Goal: Information Seeking & Learning: Learn about a topic

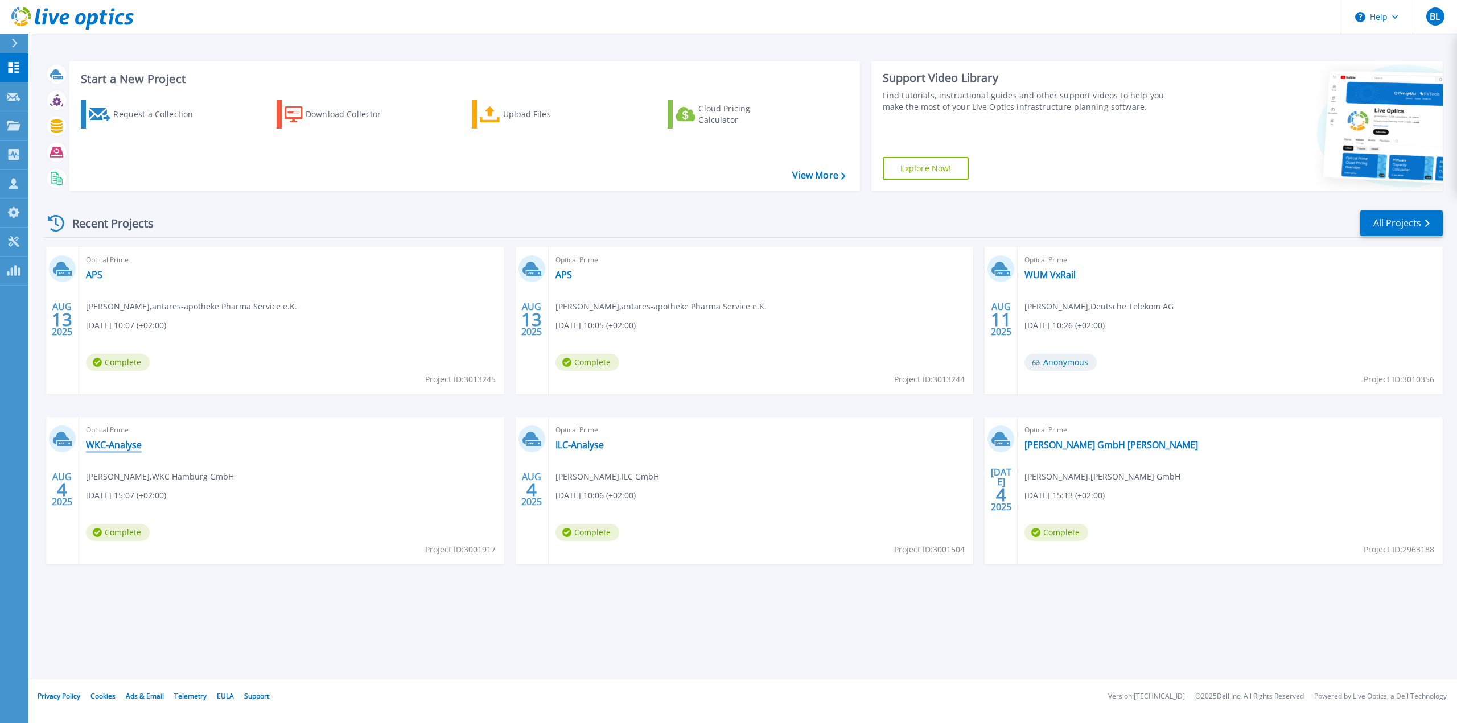
click at [112, 442] on link "WKC-Analyse" at bounding box center [114, 444] width 56 height 11
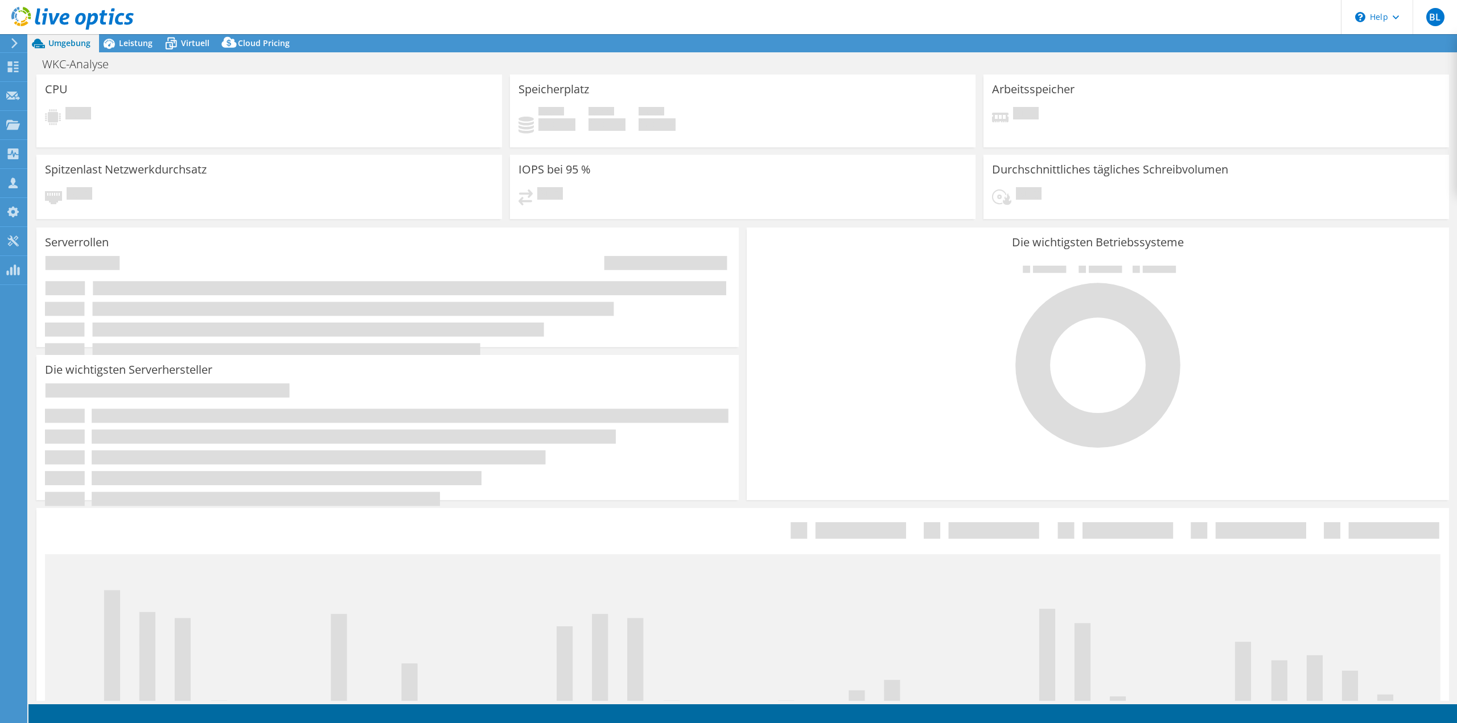
select select "EUFrankfurt"
select select "EUR"
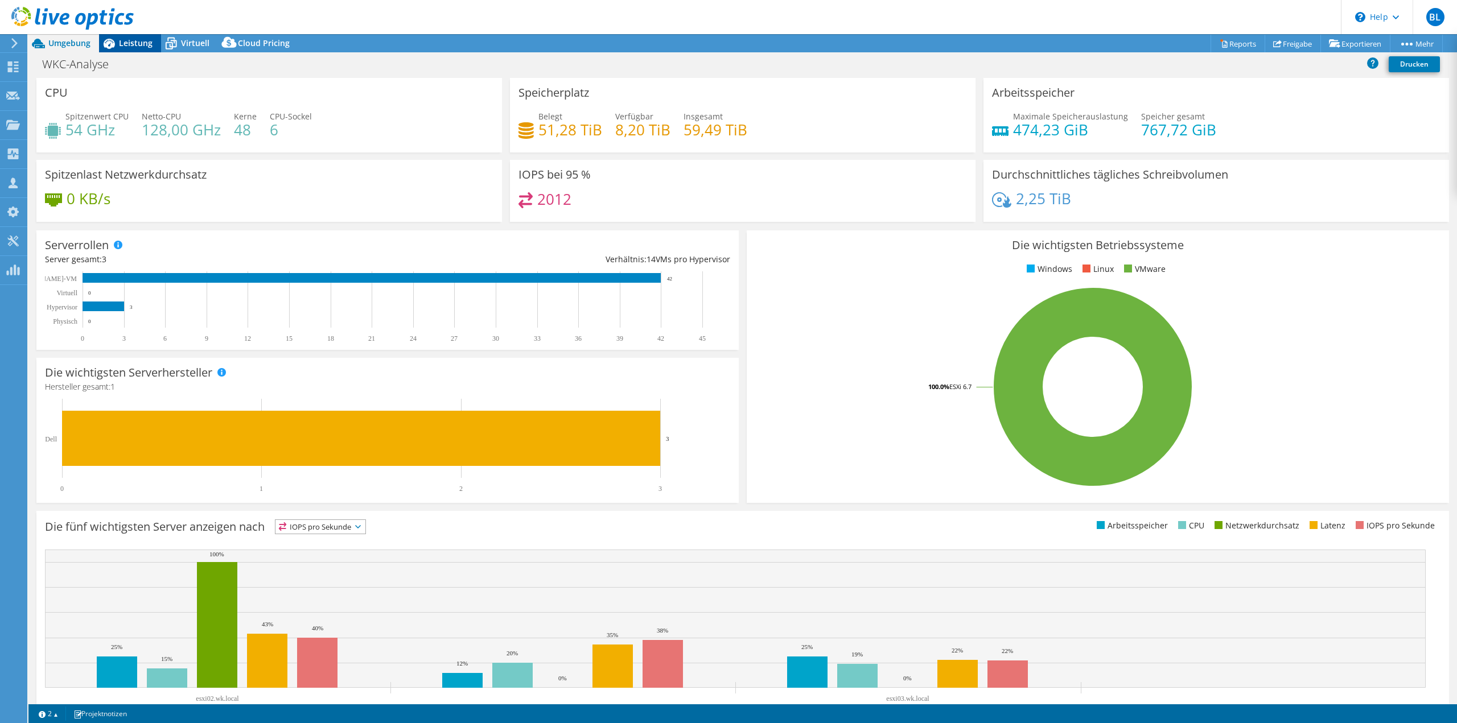
click at [133, 47] on span "Leistung" at bounding box center [136, 43] width 34 height 11
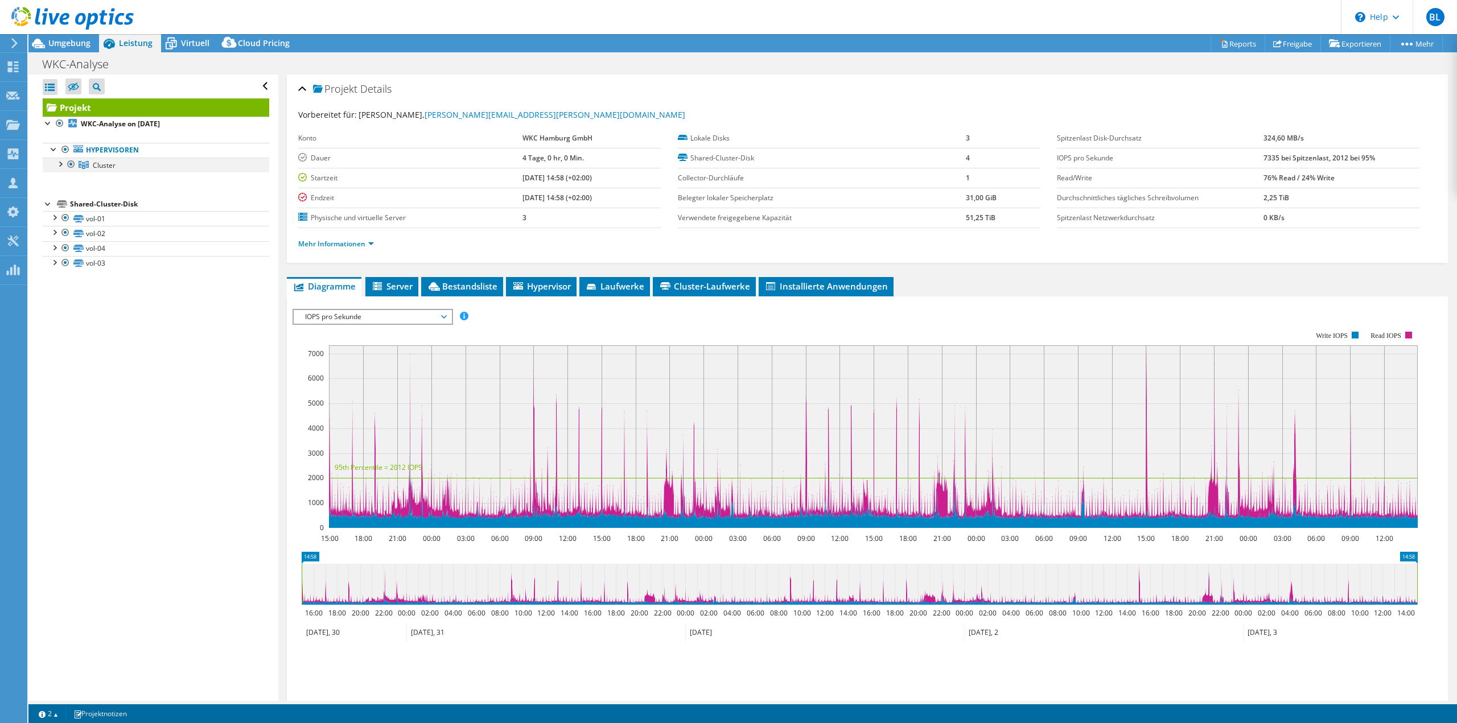
click at [59, 164] on div at bounding box center [59, 163] width 11 height 11
click at [73, 45] on span "Umgebung" at bounding box center [69, 43] width 42 height 11
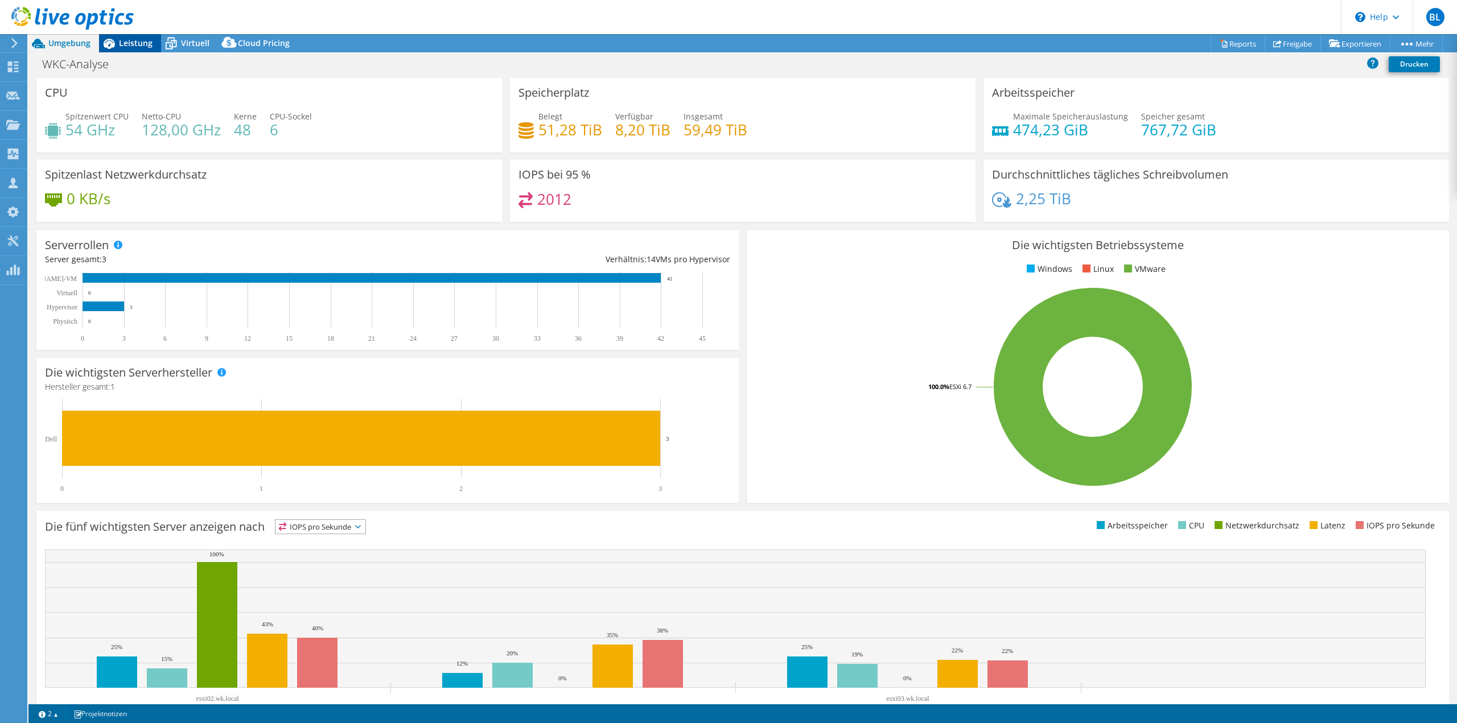
click at [145, 40] on span "Leistung" at bounding box center [136, 43] width 34 height 11
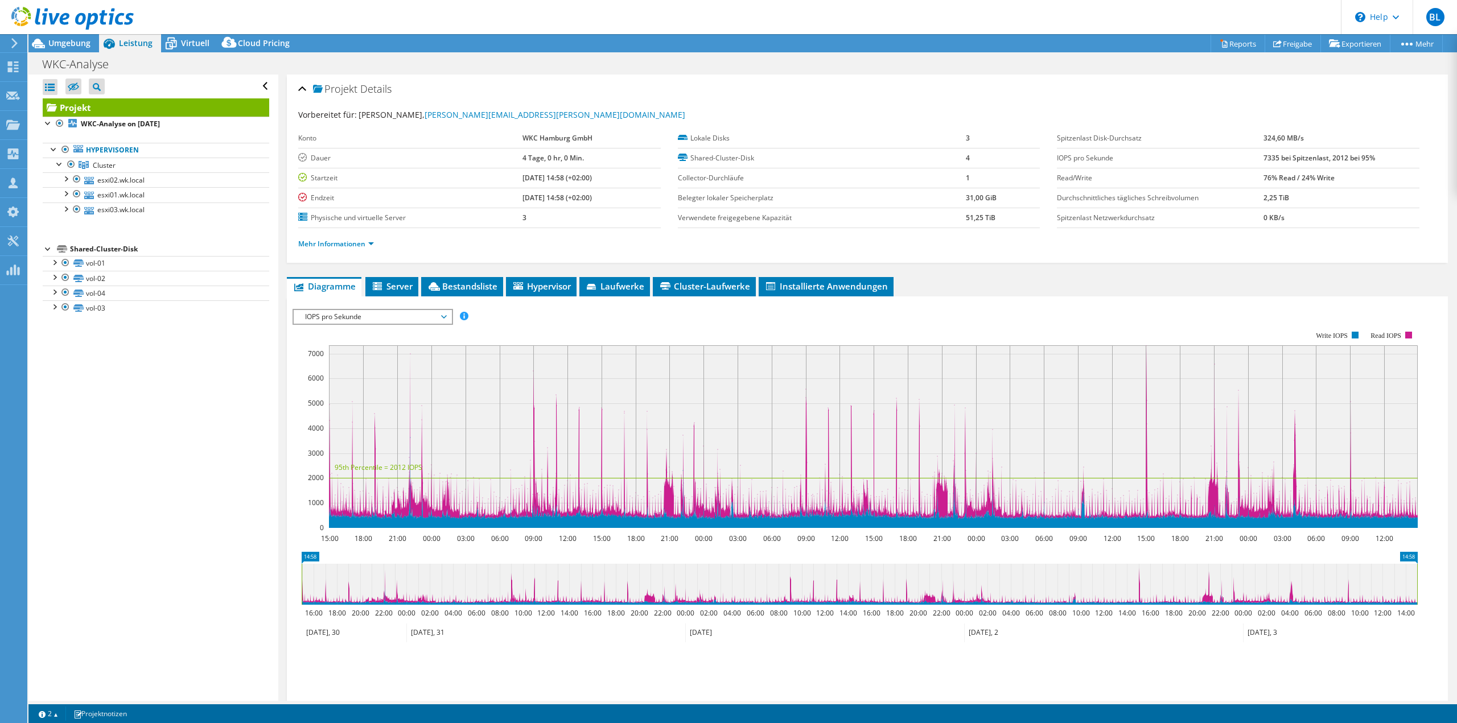
click at [73, 35] on div at bounding box center [67, 19] width 134 height 38
click at [72, 43] on span "Umgebung" at bounding box center [69, 43] width 42 height 11
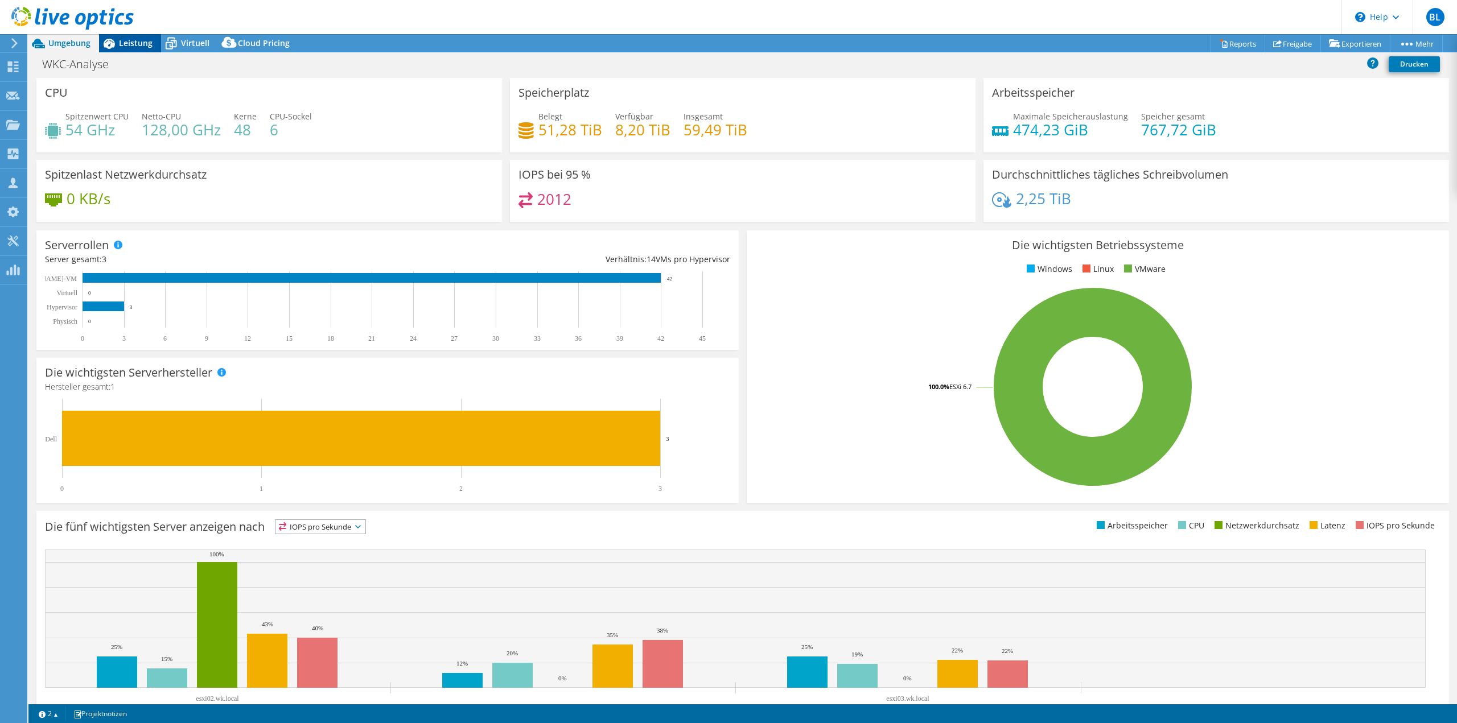
click at [130, 46] on span "Leistung" at bounding box center [136, 43] width 34 height 11
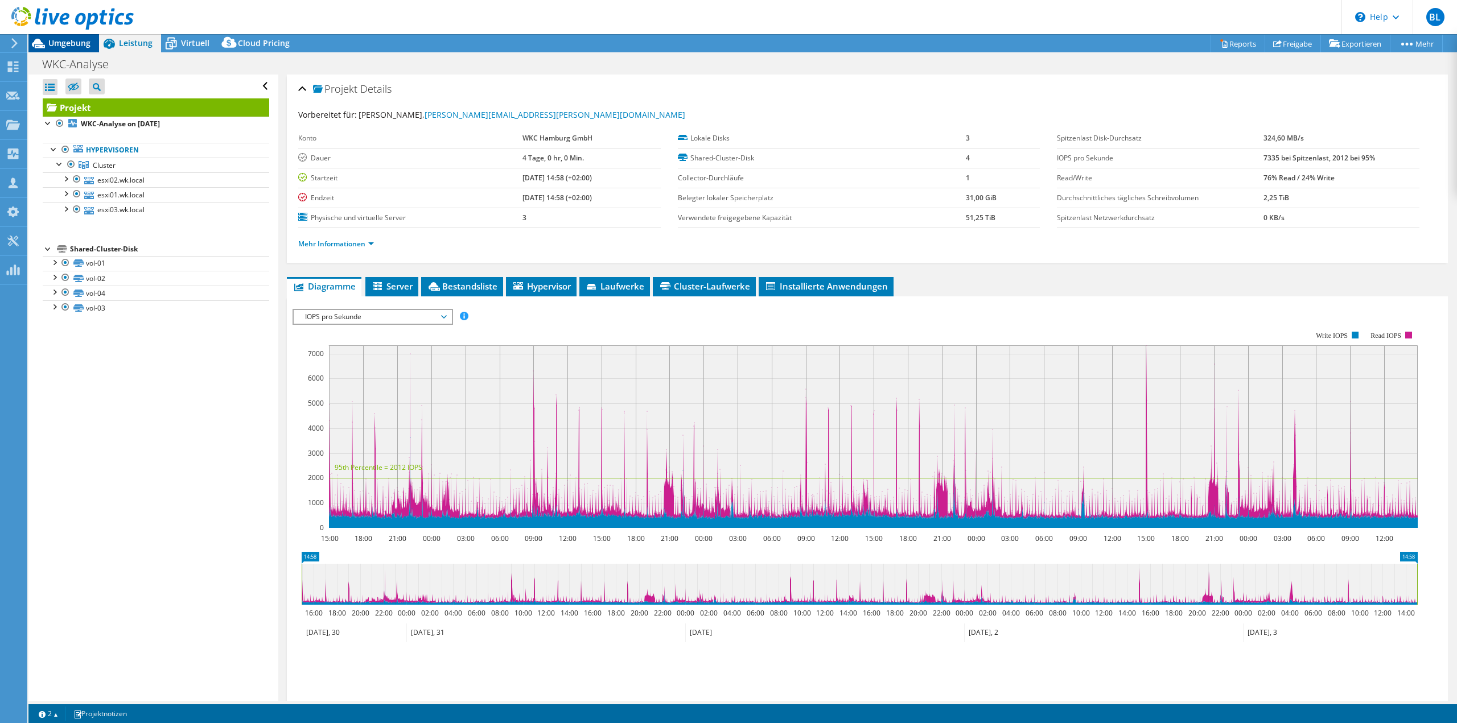
click at [88, 47] on span "Umgebung" at bounding box center [69, 43] width 42 height 11
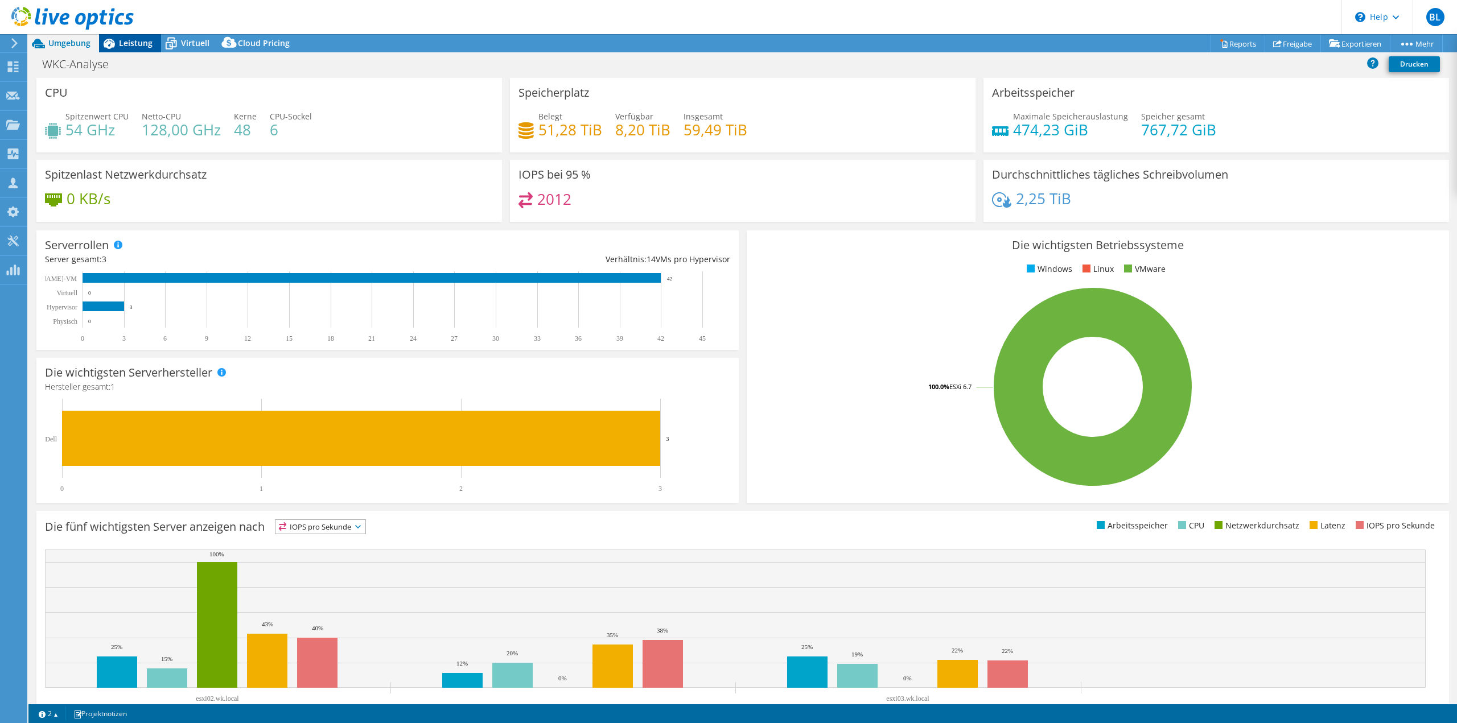
click at [142, 41] on span "Leistung" at bounding box center [136, 43] width 34 height 11
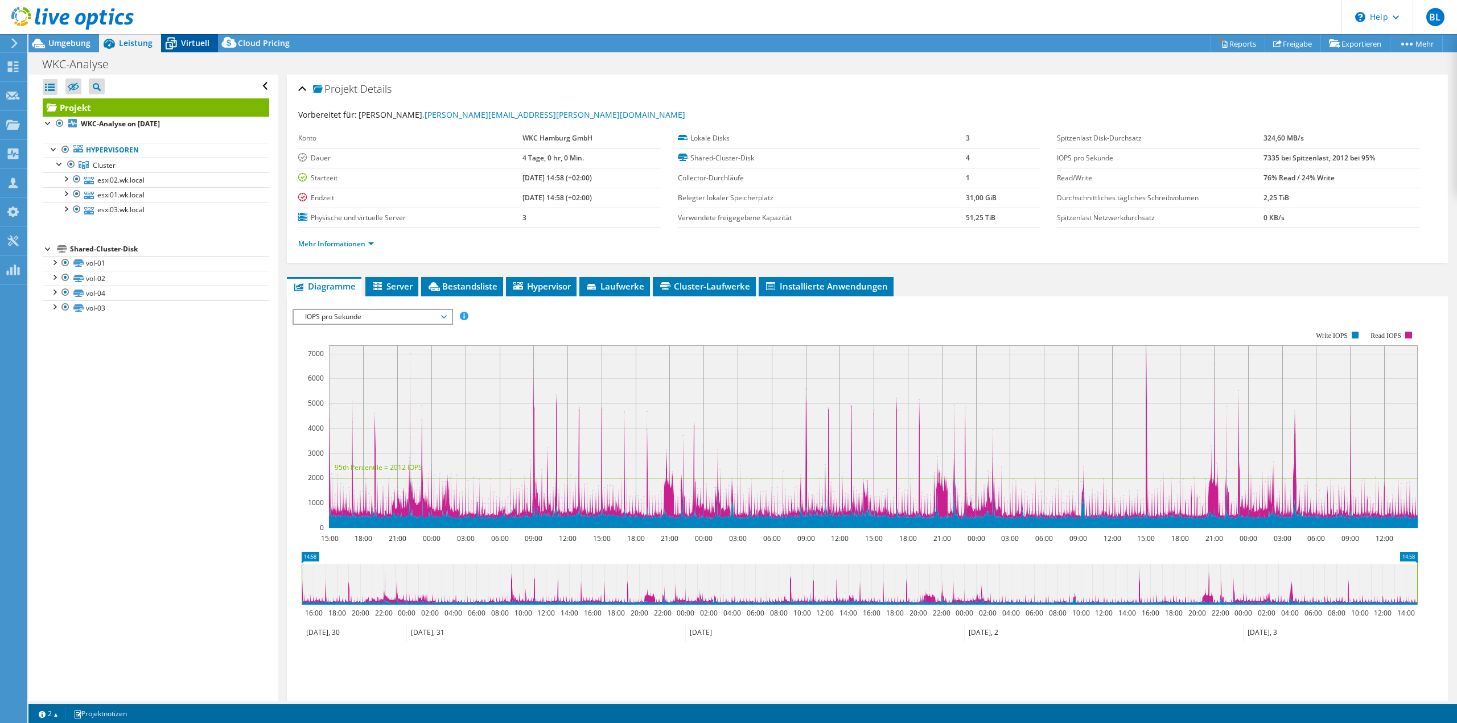
click at [181, 40] on span "Virtuell" at bounding box center [195, 43] width 28 height 11
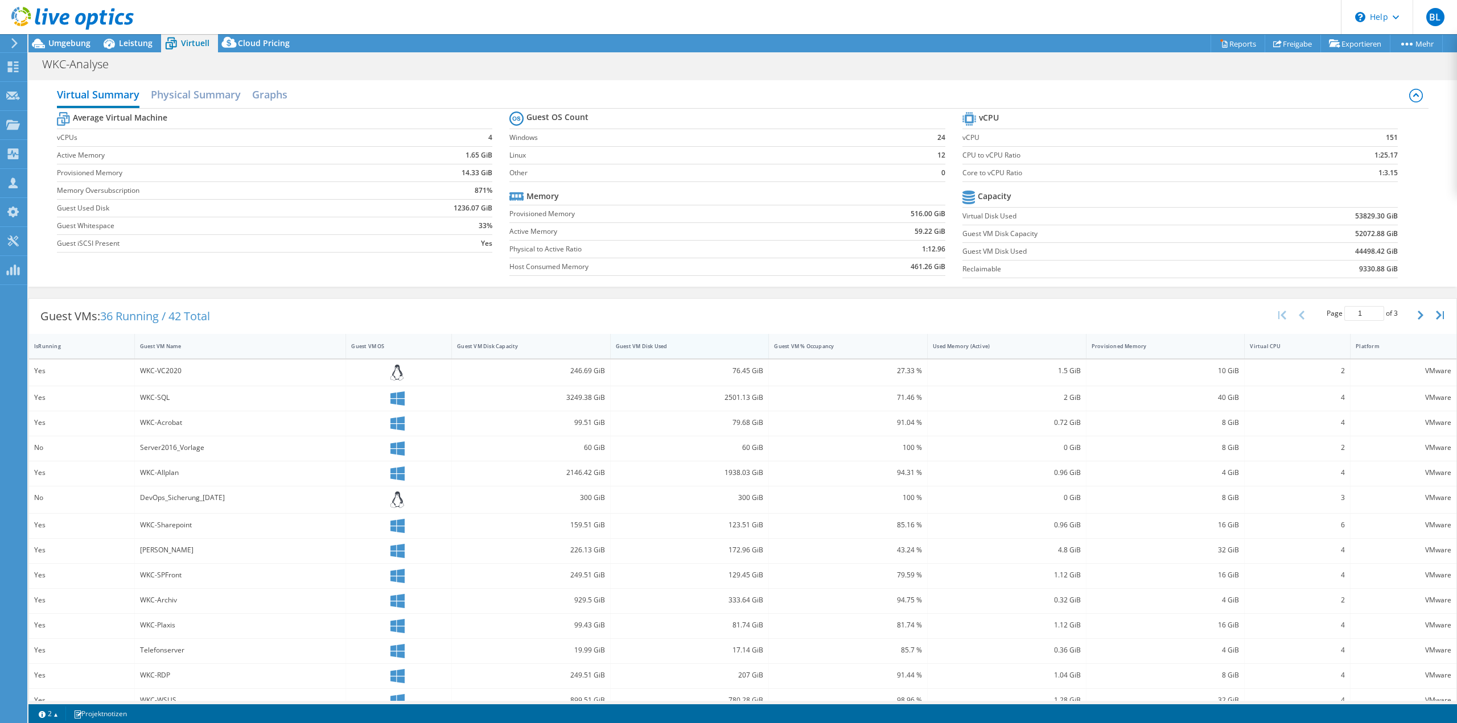
click at [670, 341] on div "Guest VM Disk Used" at bounding box center [683, 346] width 145 height 18
click at [678, 339] on div "Guest VM Disk Used" at bounding box center [683, 346] width 145 height 18
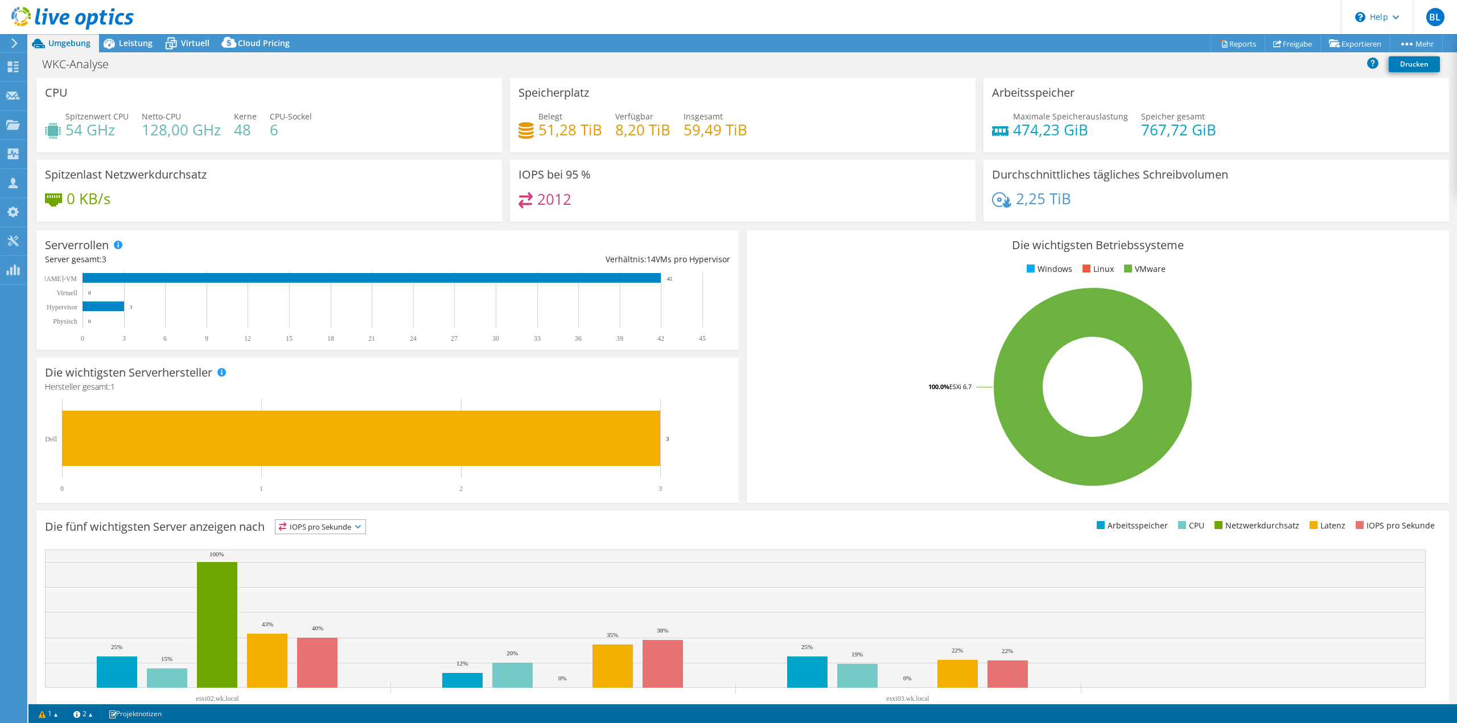
select select "EUFrankfurt"
select select "EUR"
click at [125, 46] on span "Leistung" at bounding box center [136, 43] width 34 height 11
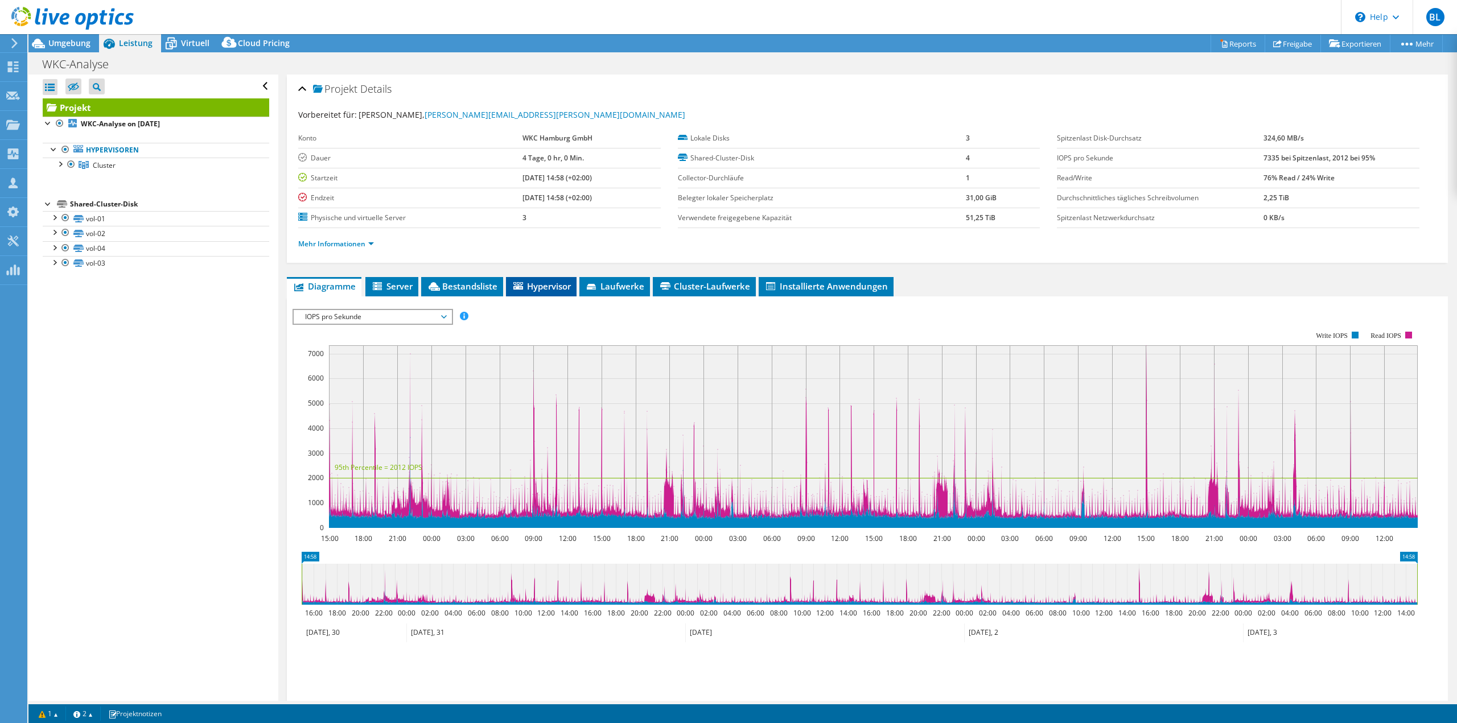
click at [559, 285] on span "Hypervisor" at bounding box center [541, 286] width 59 height 11
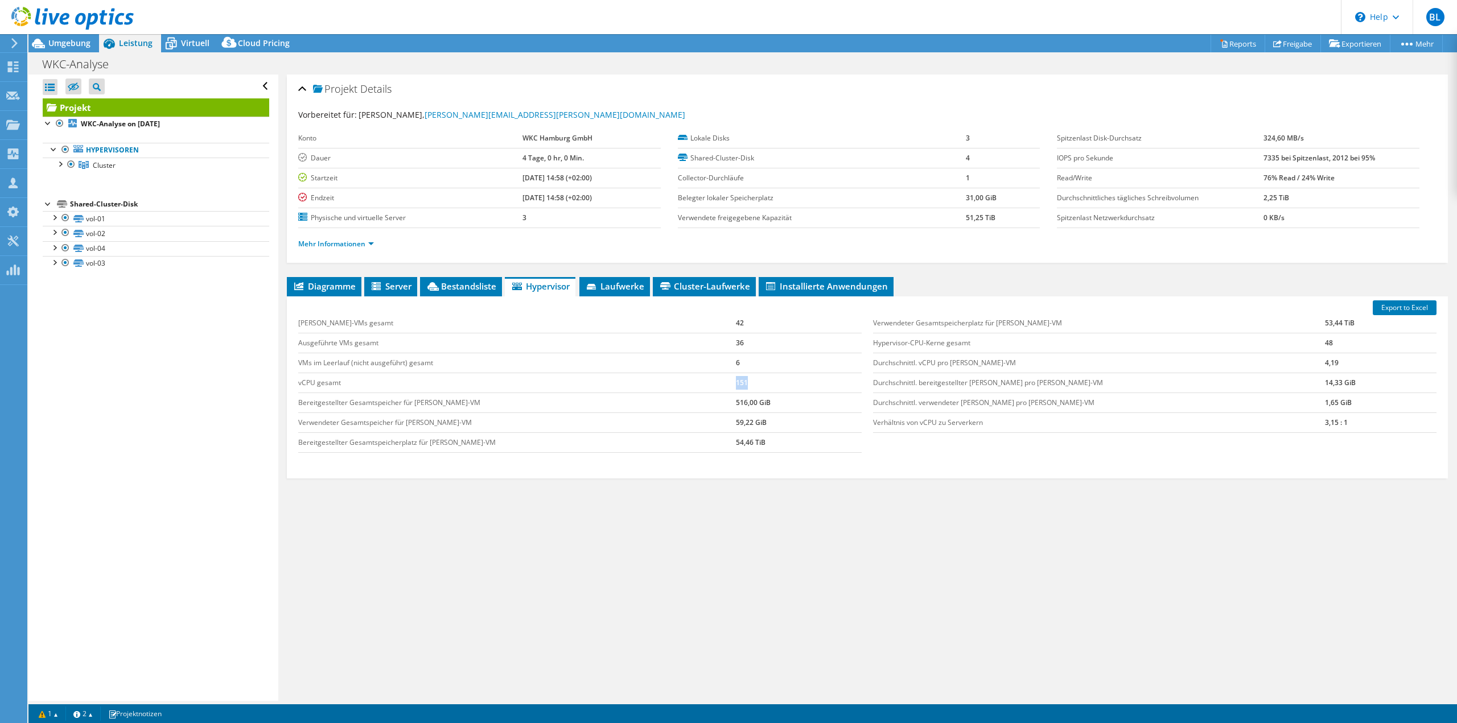
drag, startPoint x: 731, startPoint y: 377, endPoint x: 690, endPoint y: 378, distance: 41.6
click at [690, 378] on tr "vCPU gesamt 151" at bounding box center [579, 383] width 563 height 20
copy tr "151"
click at [79, 42] on span "Umgebung" at bounding box center [69, 43] width 42 height 11
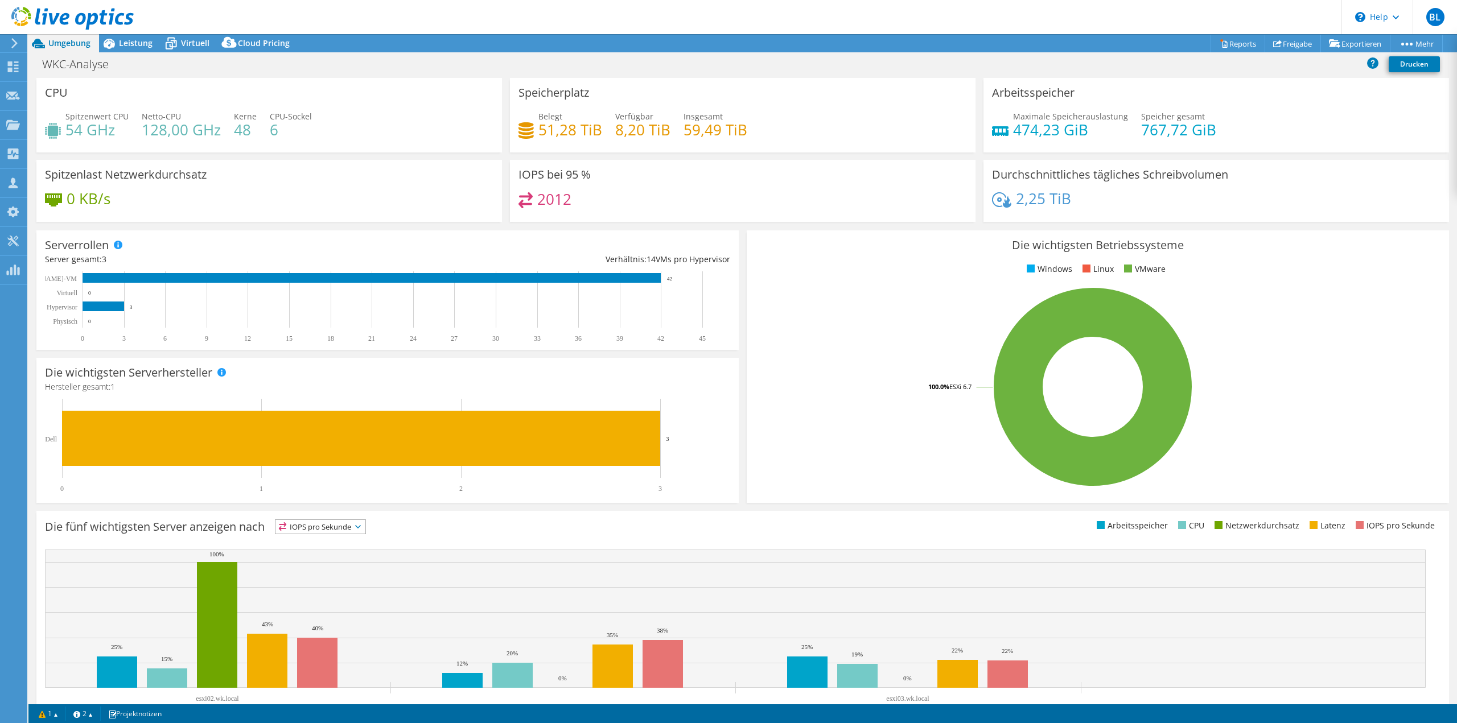
click at [128, 35] on div at bounding box center [67, 19] width 134 height 38
click at [128, 39] on span "Leistung" at bounding box center [136, 43] width 34 height 11
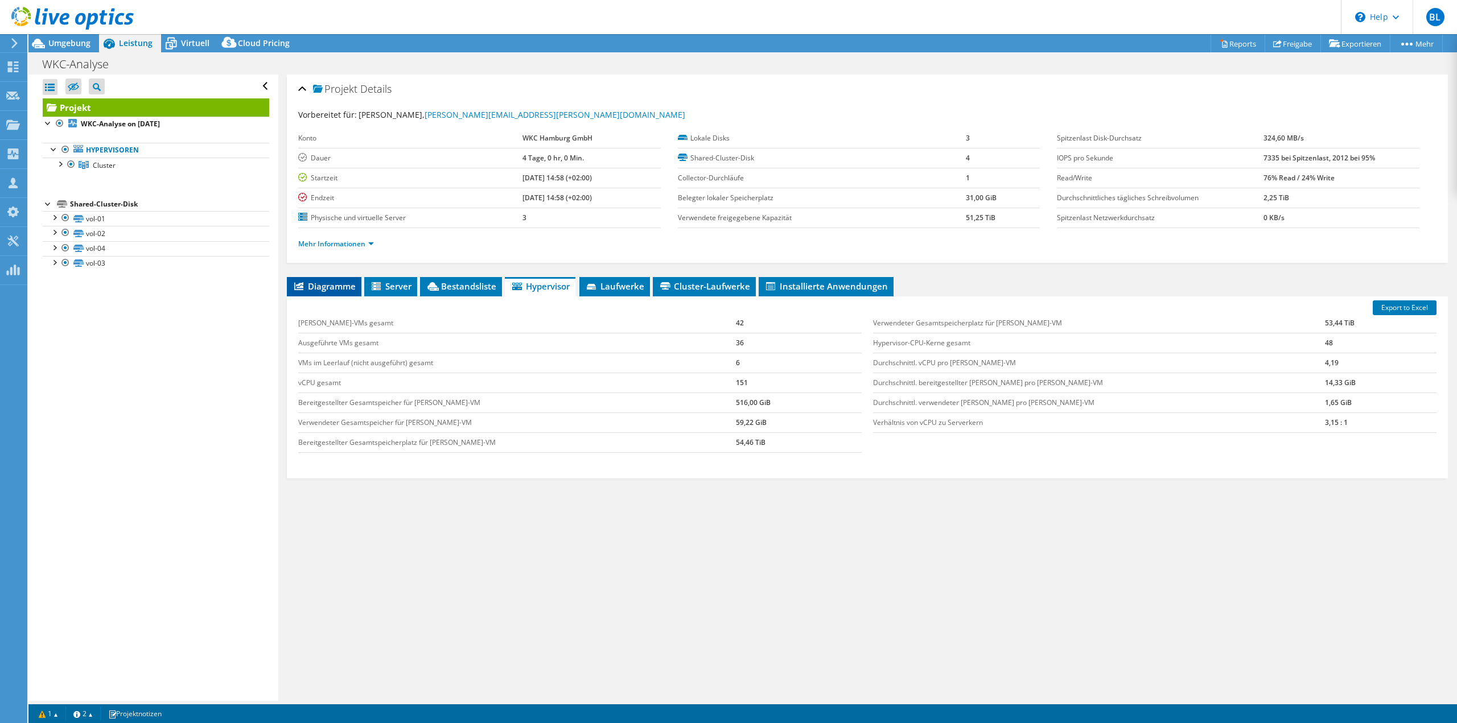
click at [331, 282] on span "Diagramme" at bounding box center [323, 286] width 63 height 11
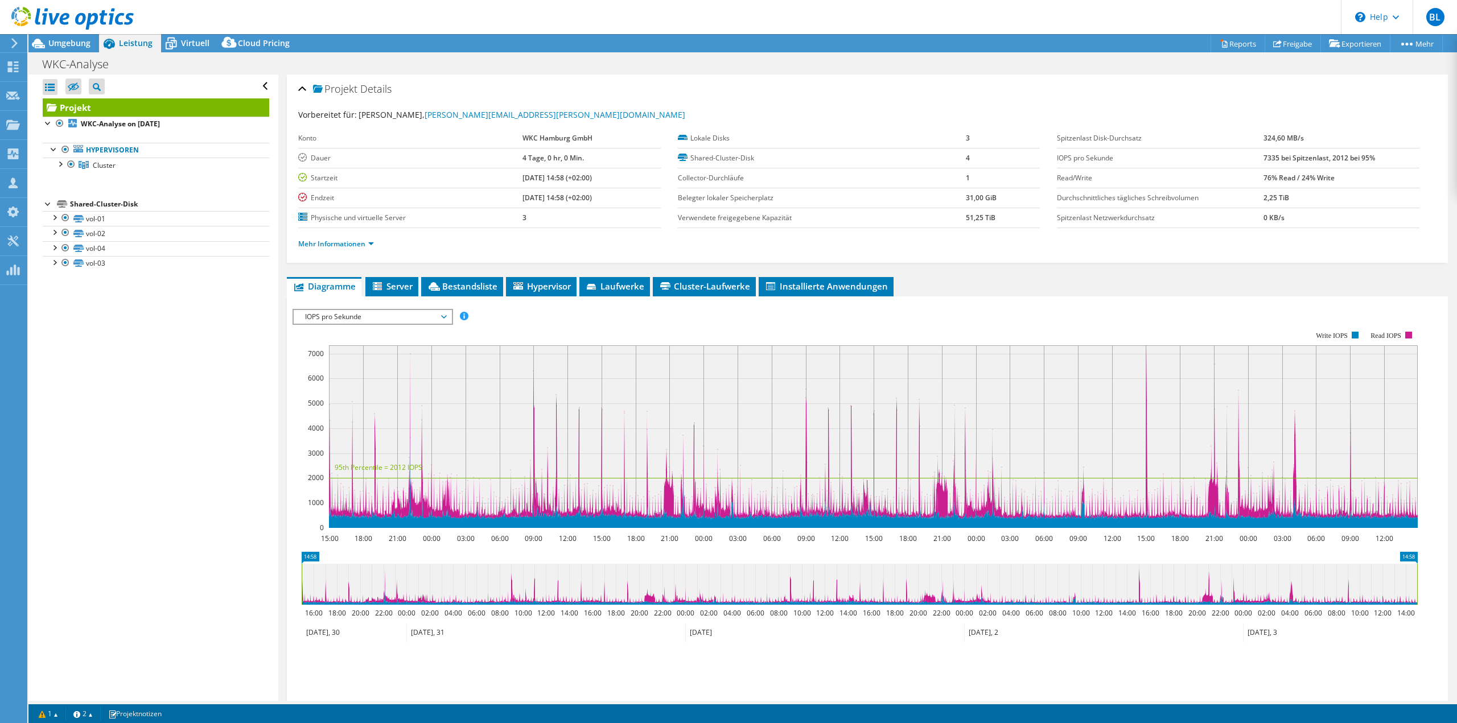
click at [348, 324] on div "IOPS pro Sekunde IOPS pro Sekunde Disk-Durchsatz IO-Size Latenz Queue-Depth CPU…" at bounding box center [372, 317] width 160 height 16
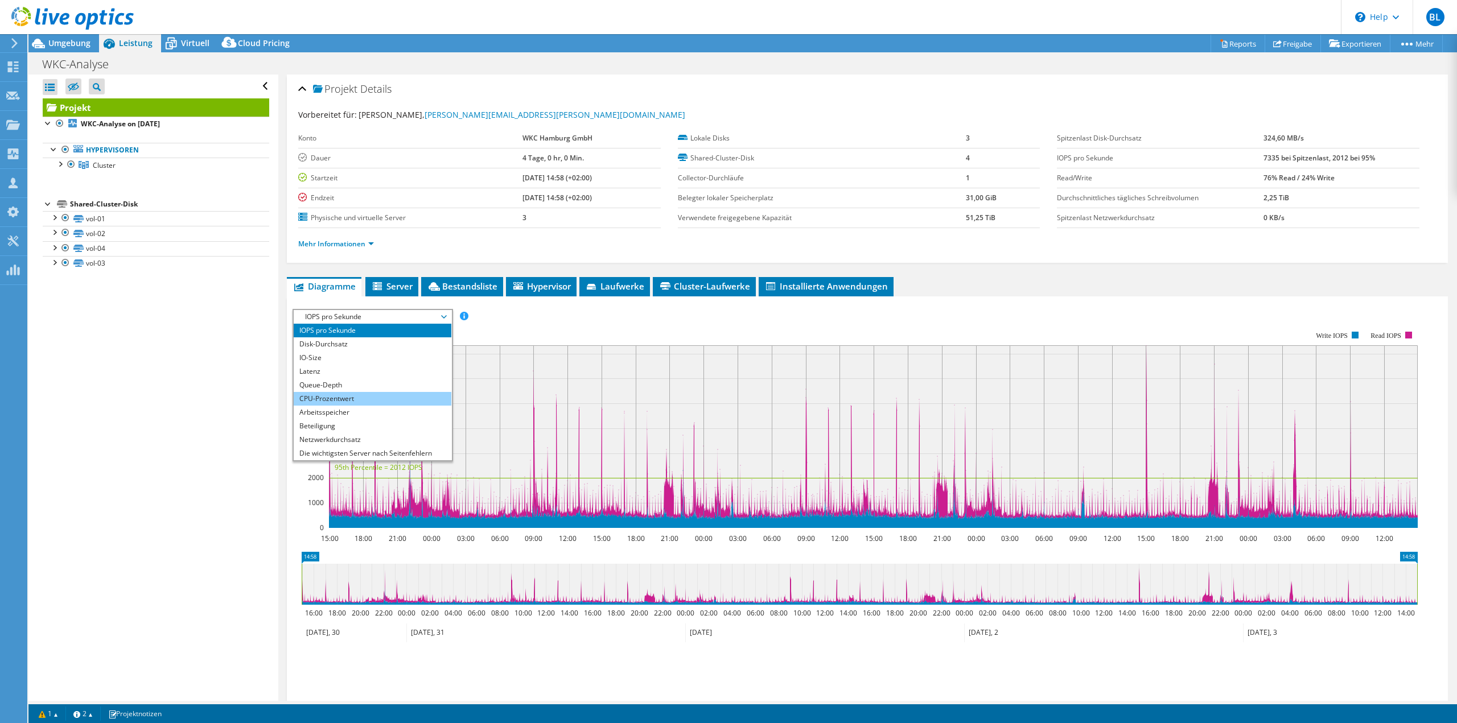
click at [340, 401] on li "CPU-Prozentwert" at bounding box center [373, 399] width 158 height 14
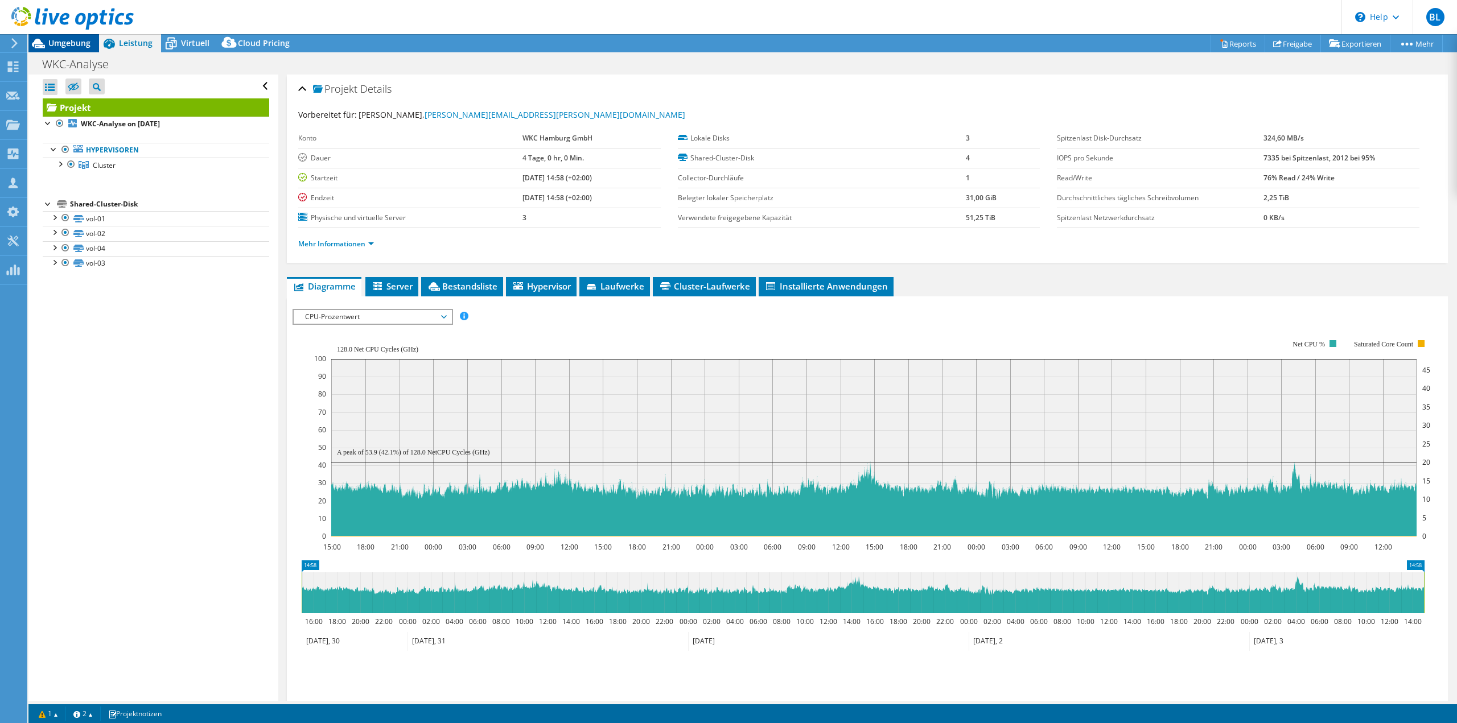
click at [64, 43] on span "Umgebung" at bounding box center [69, 43] width 42 height 11
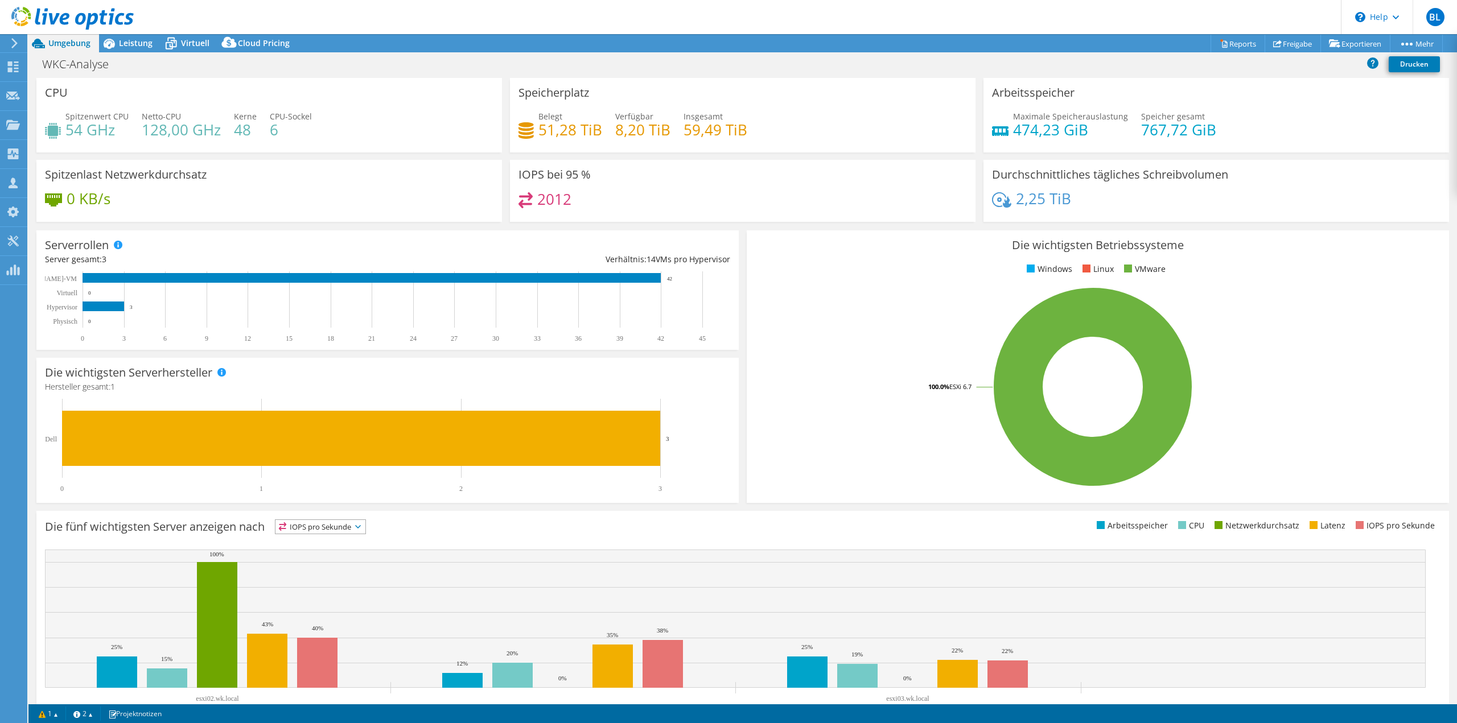
click at [349, 193] on div "0 KB/s" at bounding box center [269, 204] width 448 height 24
click at [142, 47] on span "Leistung" at bounding box center [136, 43] width 34 height 11
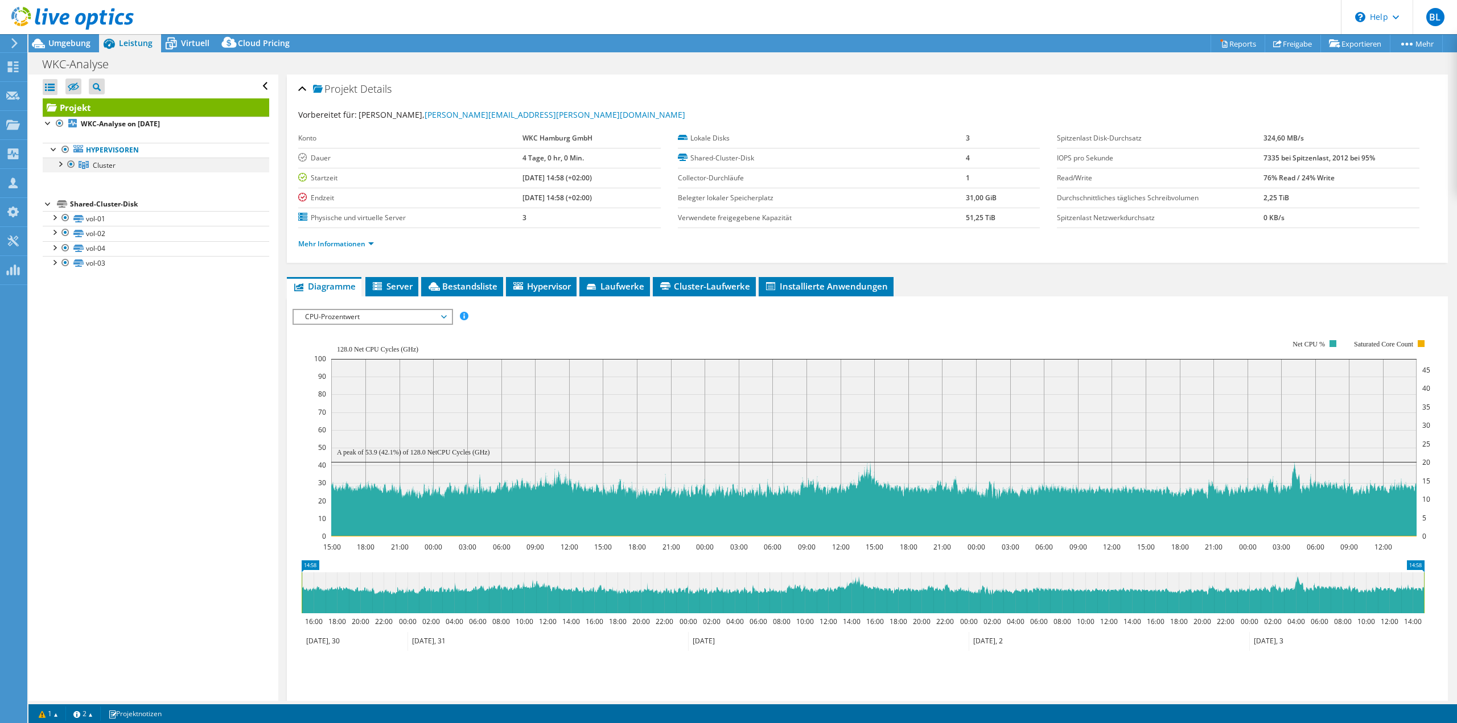
click at [64, 165] on div at bounding box center [59, 163] width 11 height 11
click at [97, 179] on link "esxi02.wk.local" at bounding box center [156, 179] width 226 height 15
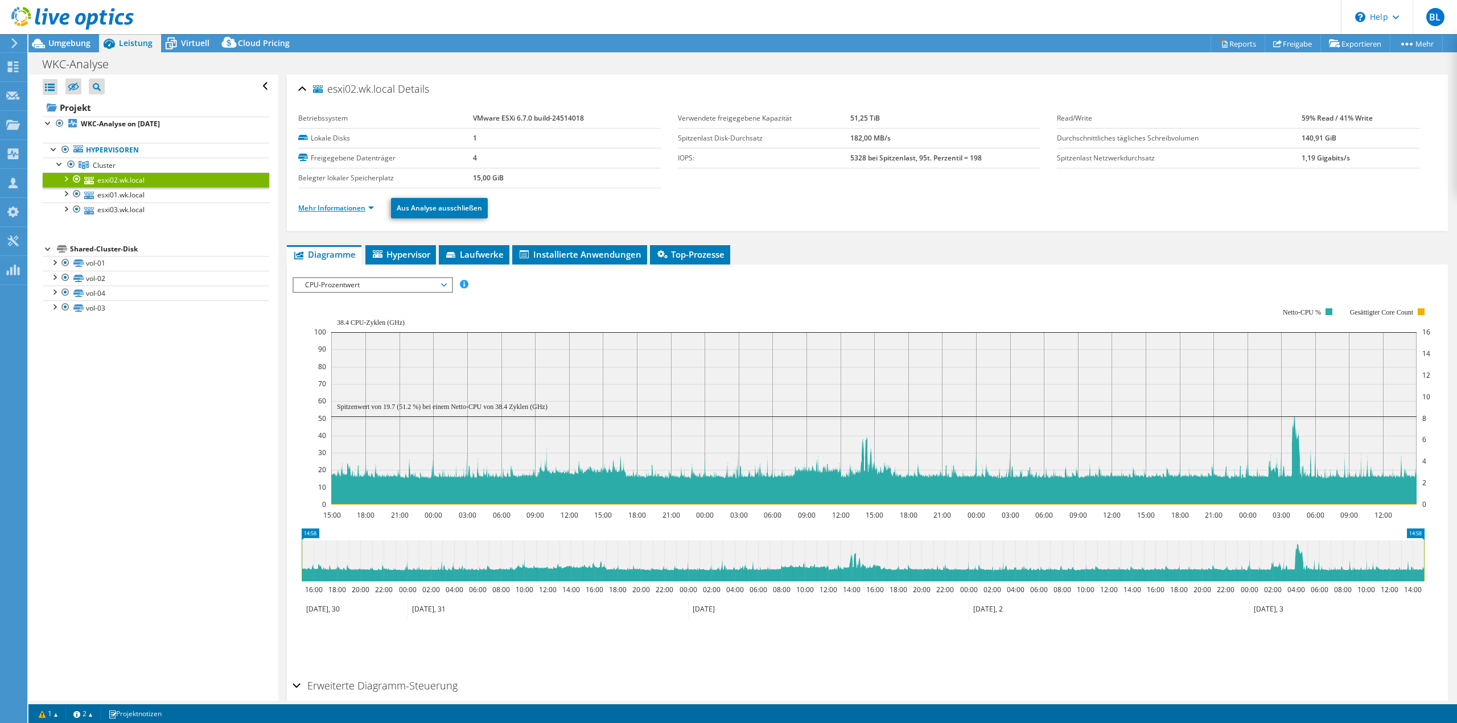
click at [357, 210] on link "Mehr Informationen" at bounding box center [336, 208] width 76 height 10
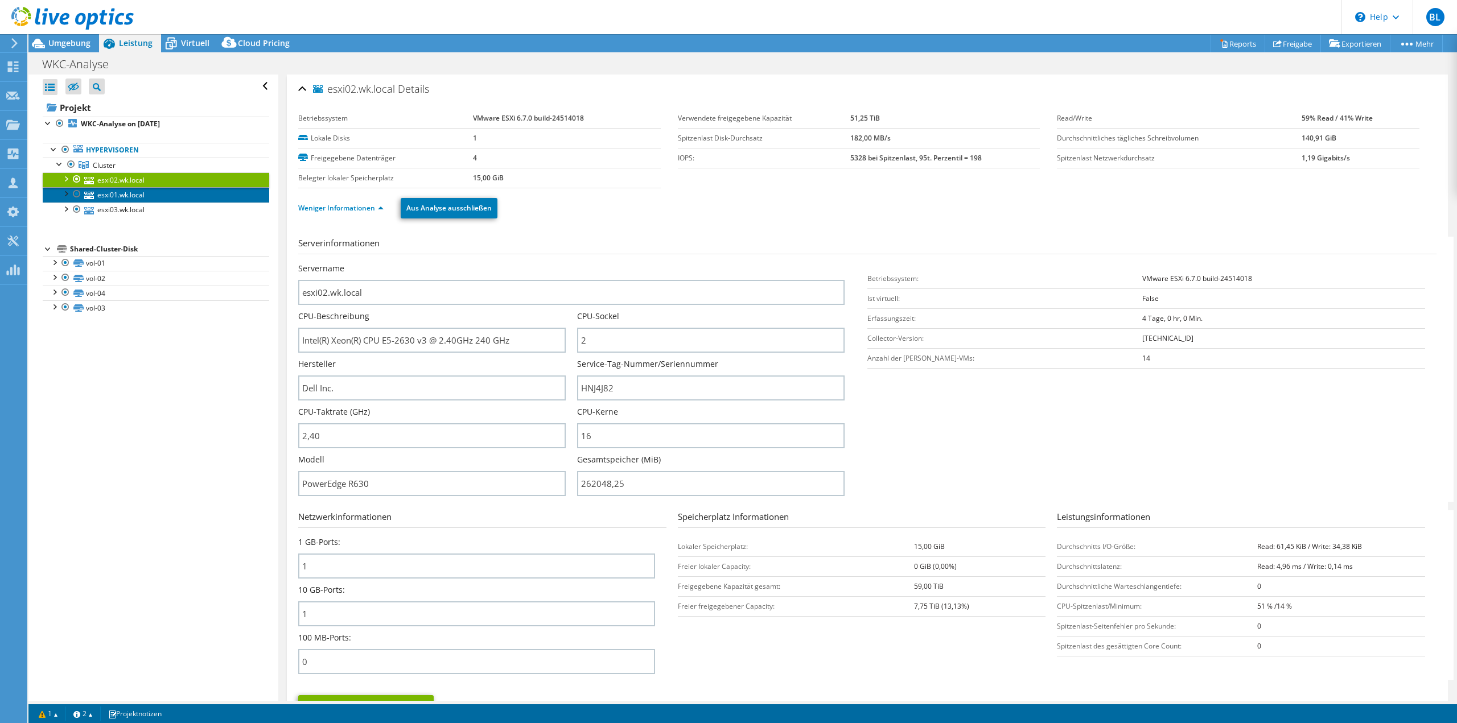
click at [121, 192] on link "esxi01.wk.local" at bounding box center [156, 194] width 226 height 15
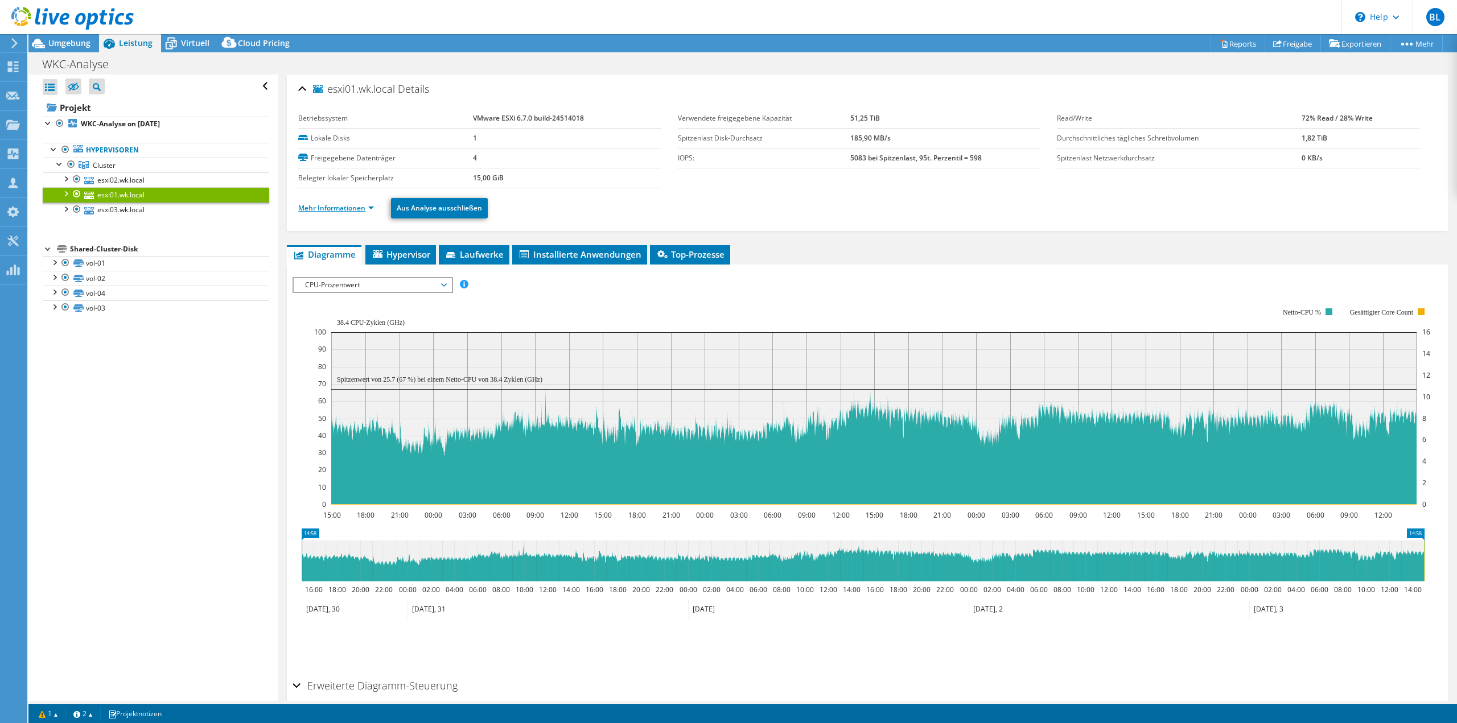
click at [331, 212] on link "Mehr Informationen" at bounding box center [336, 208] width 76 height 10
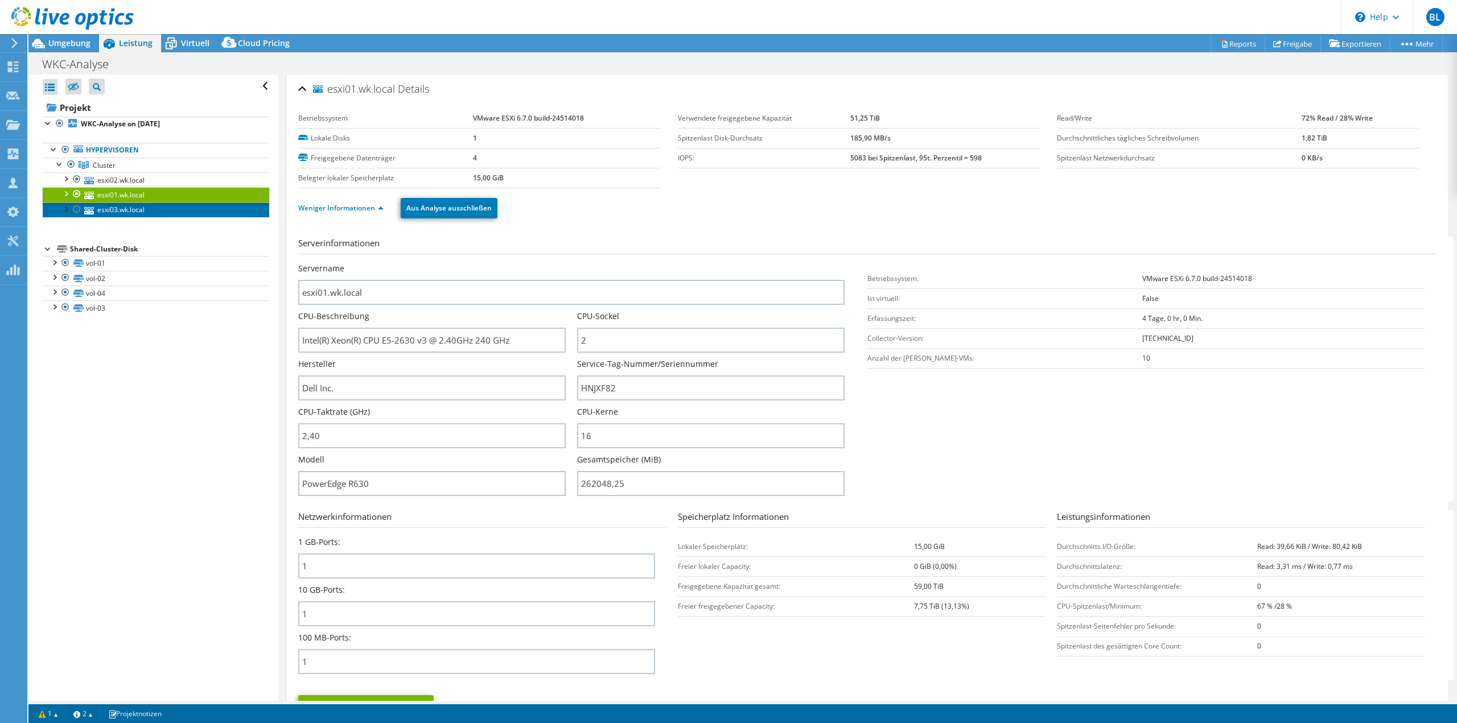
click at [163, 212] on link "esxi03.wk.local" at bounding box center [156, 210] width 226 height 15
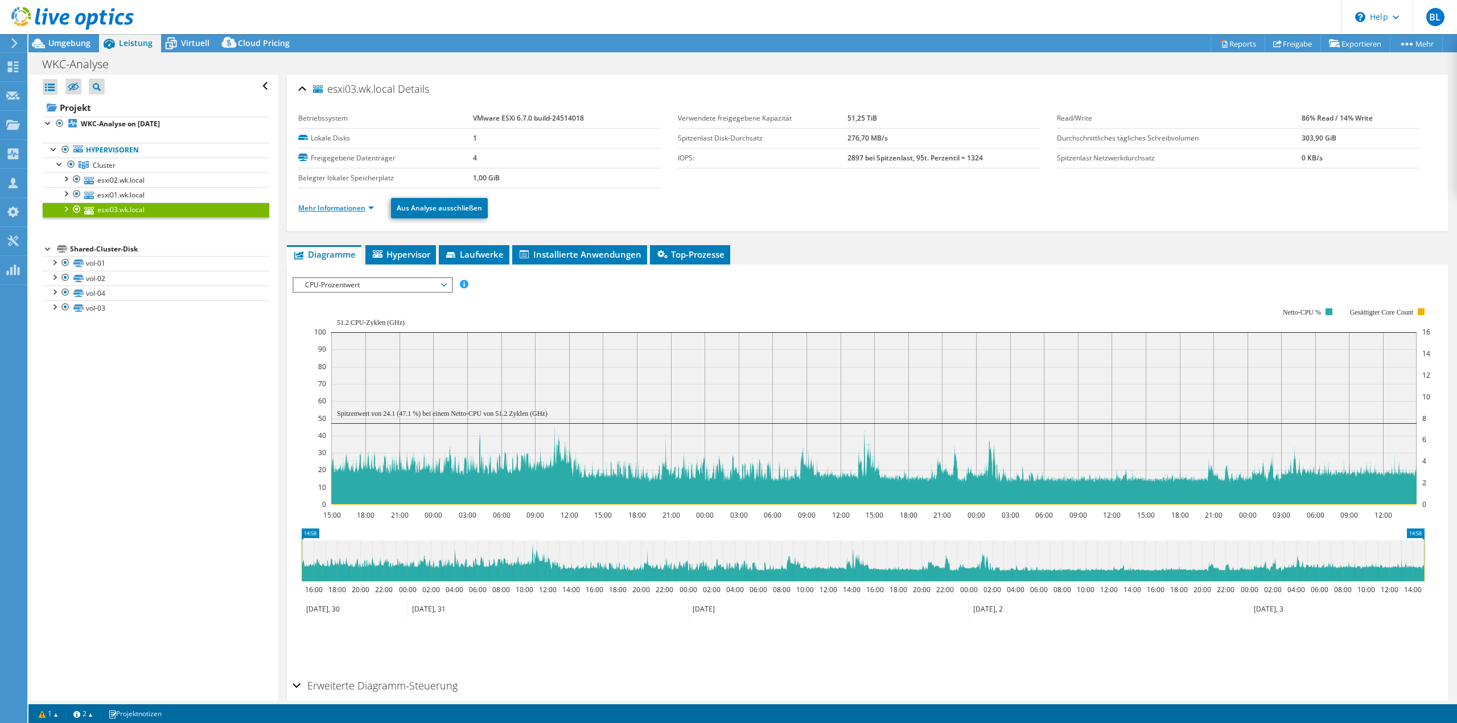
click at [336, 206] on link "Mehr Informationen" at bounding box center [336, 208] width 76 height 10
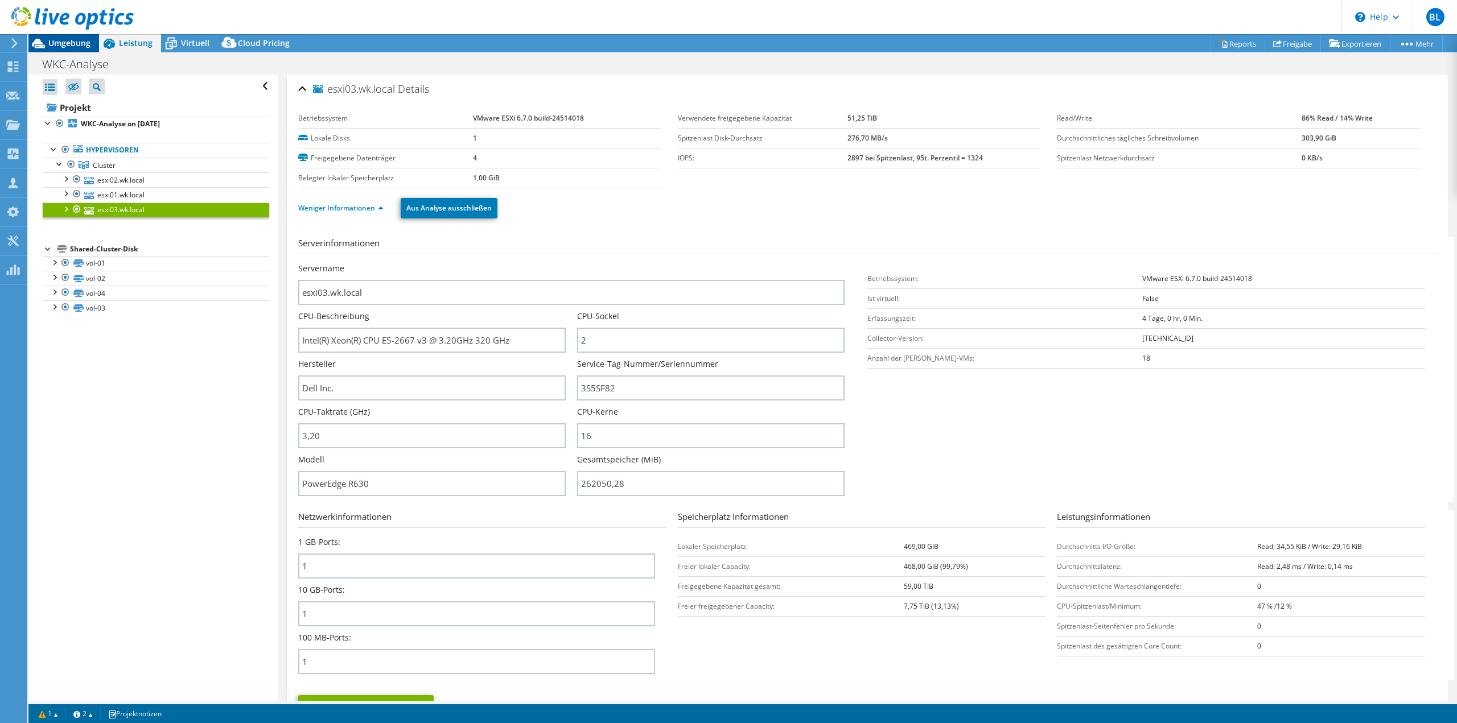
click at [67, 40] on span "Umgebung" at bounding box center [69, 43] width 42 height 11
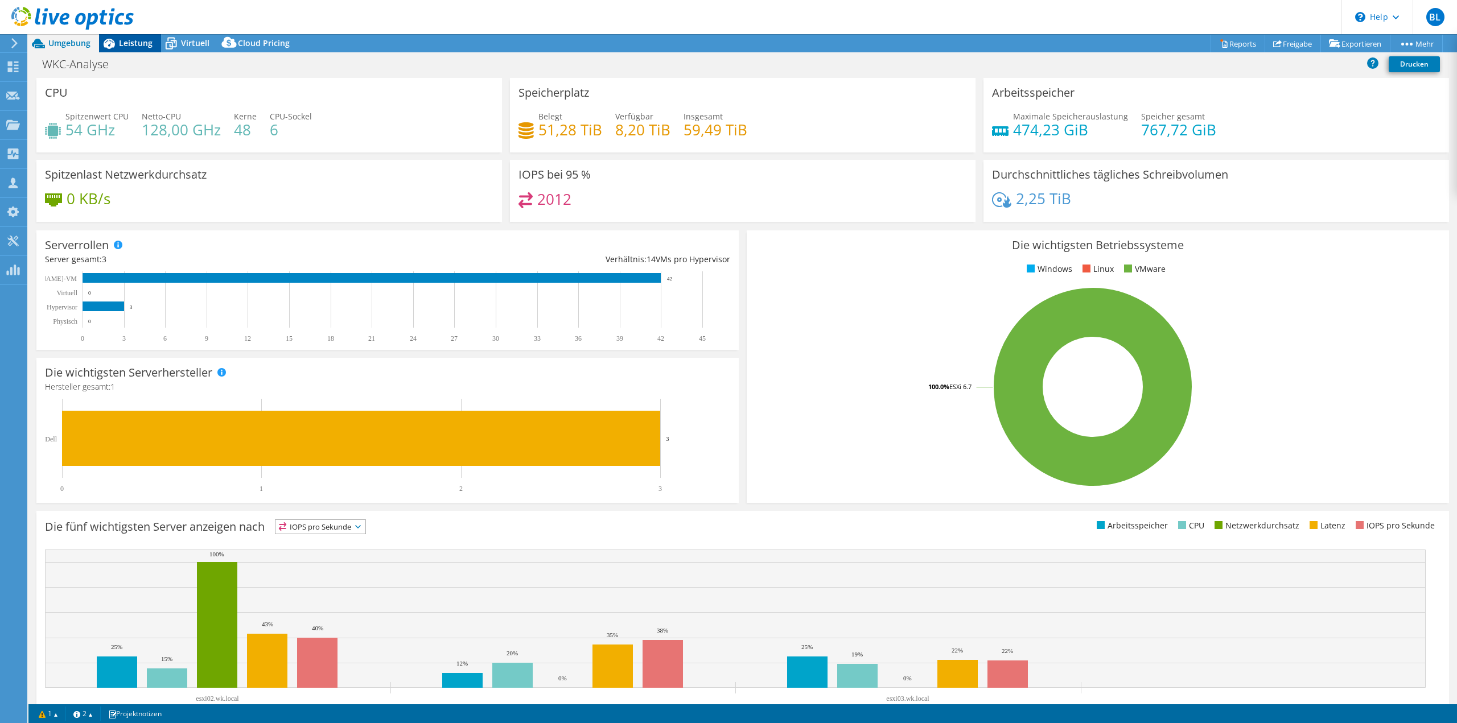
click at [117, 44] on icon at bounding box center [109, 44] width 20 height 20
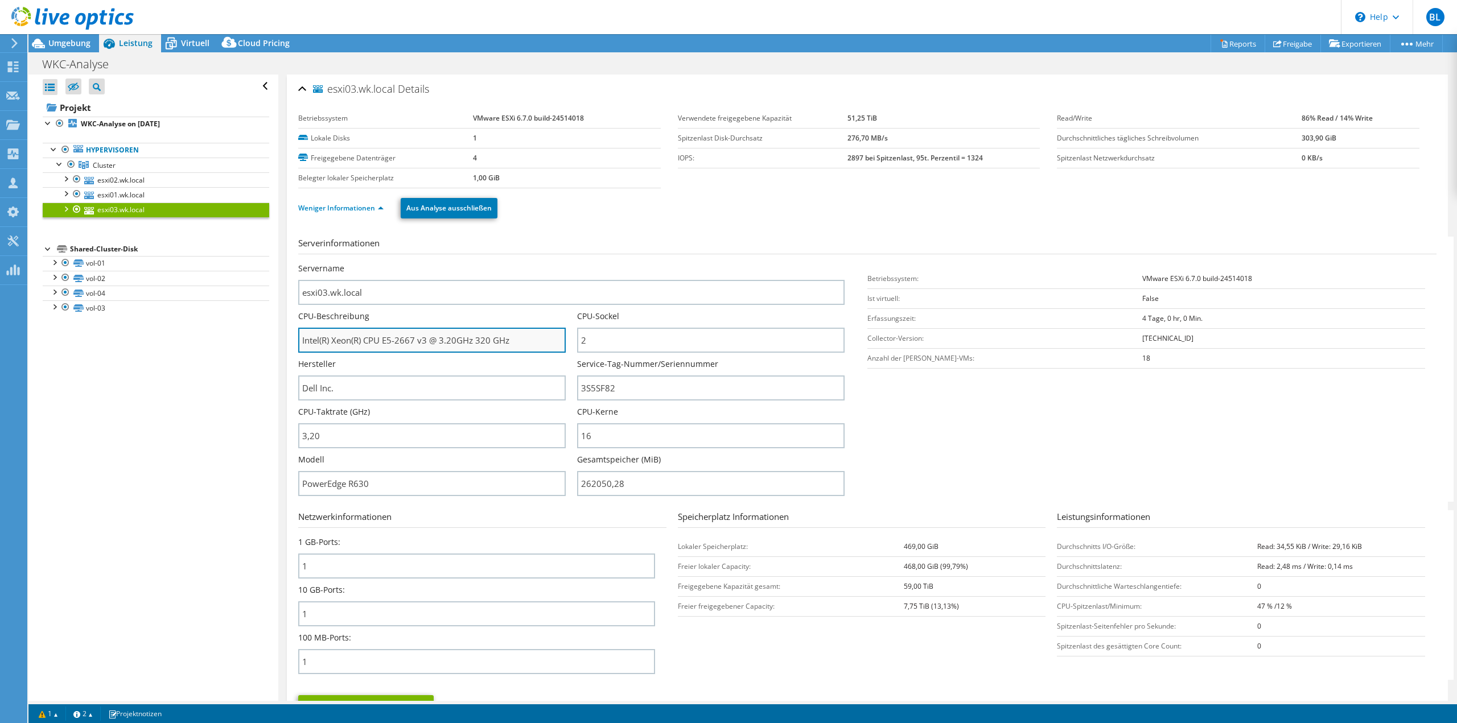
click at [367, 339] on input "Intel(R) Xeon(R) CPU E5-2667 v3 @ 3.20GHz 320 GHz" at bounding box center [431, 340] width 267 height 25
drag, startPoint x: 365, startPoint y: 340, endPoint x: 427, endPoint y: 347, distance: 62.4
click at [427, 347] on input "Intel(R) Xeon(R) CPU E5-2667 v3 @ 3.20GHz 320 GHz" at bounding box center [431, 340] width 267 height 25
